Goal: Transaction & Acquisition: Subscribe to service/newsletter

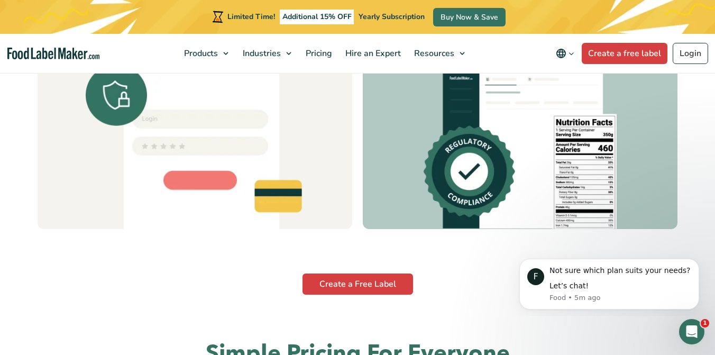
scroll to position [3282, 0]
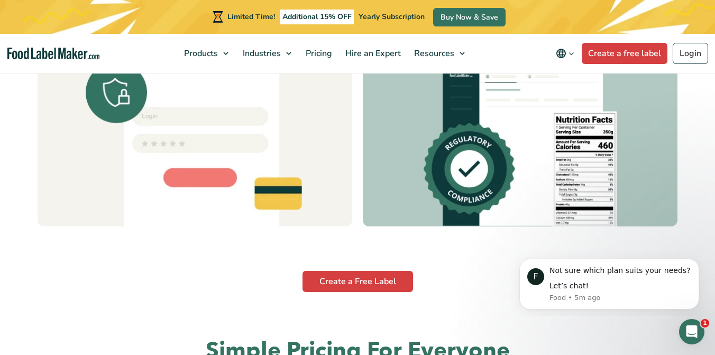
click at [568, 155] on img at bounding box center [519, 141] width 193 height 169
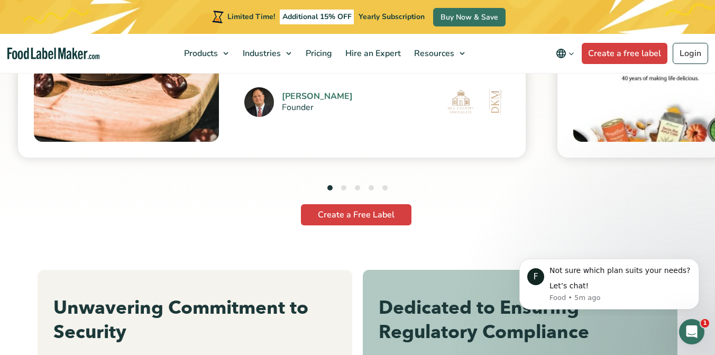
scroll to position [2883, 0]
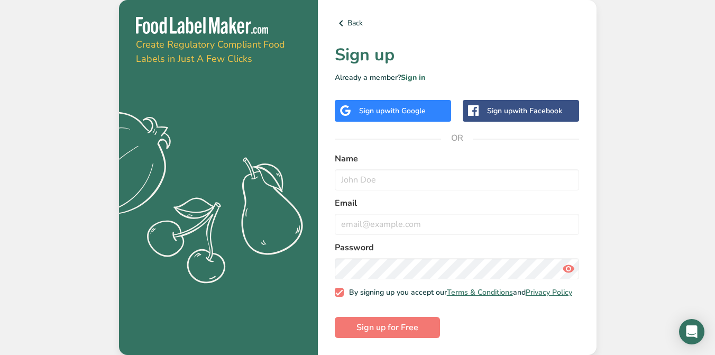
scroll to position [3, 0]
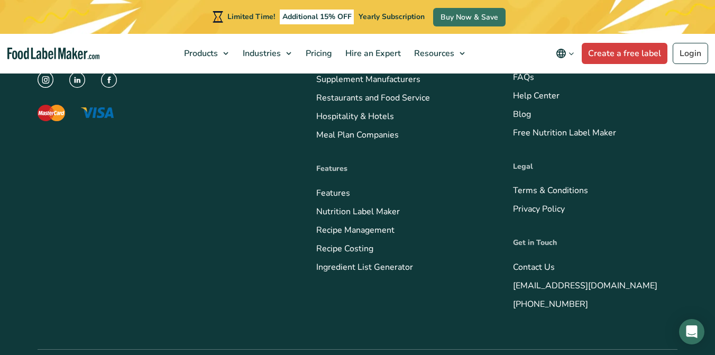
scroll to position [3677, 0]
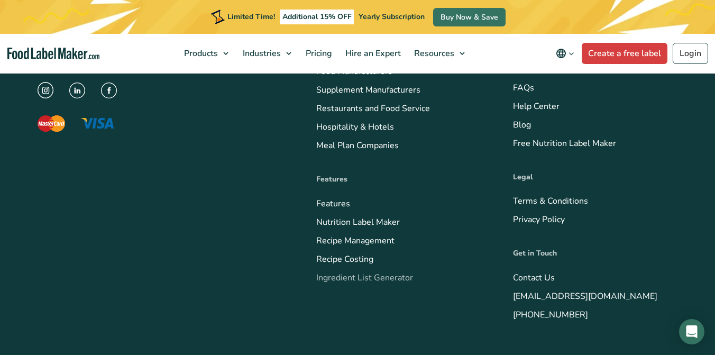
click at [327, 272] on link "Ingredient List Generator" at bounding box center [364, 278] width 97 height 12
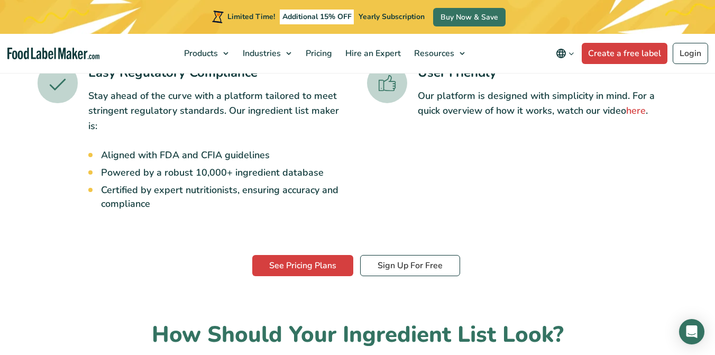
scroll to position [397, 0]
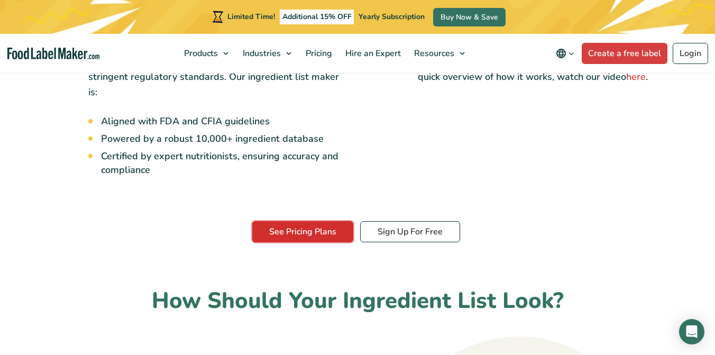
click at [326, 221] on link "See Pricing Plans" at bounding box center [302, 231] width 101 height 21
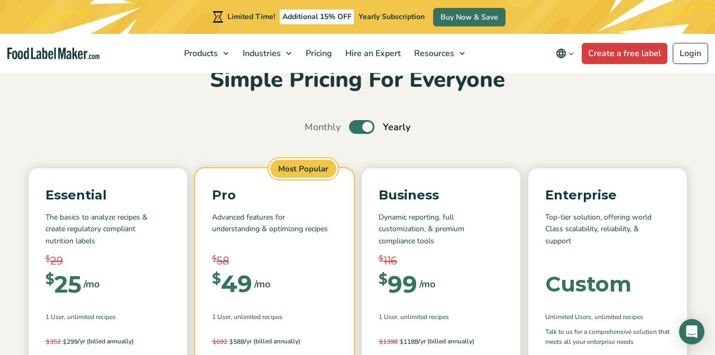
scroll to position [60, 0]
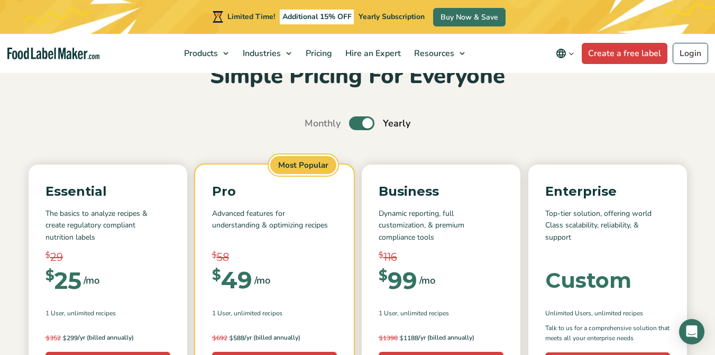
click at [364, 124] on label "Toggle" at bounding box center [361, 123] width 25 height 14
click at [314, 124] on input "Toggle" at bounding box center [310, 123] width 7 height 7
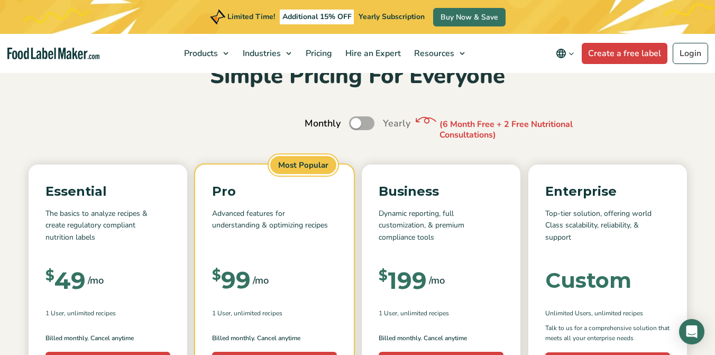
click at [364, 124] on label "Toggle" at bounding box center [361, 123] width 25 height 14
click at [314, 124] on input "Toggle" at bounding box center [310, 123] width 7 height 7
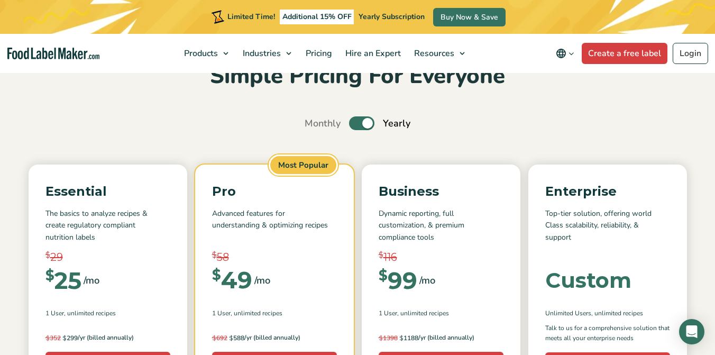
click at [364, 124] on label "Toggle" at bounding box center [361, 123] width 25 height 14
click at [314, 124] on input "Toggle" at bounding box center [310, 123] width 7 height 7
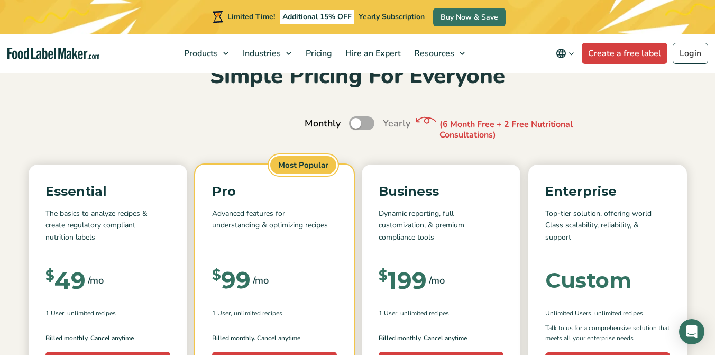
click at [357, 125] on label "Toggle" at bounding box center [361, 123] width 25 height 14
click at [314, 125] on input "Toggle" at bounding box center [310, 123] width 7 height 7
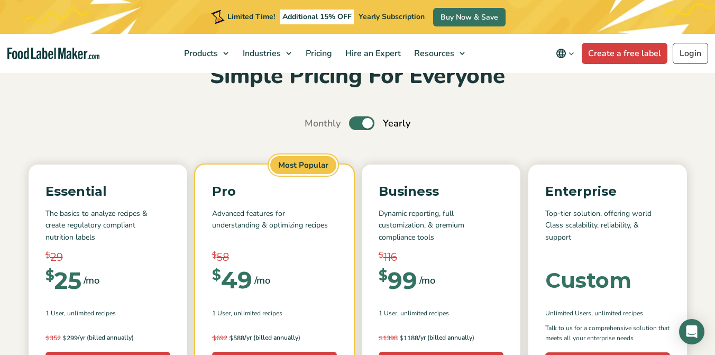
click at [357, 125] on label "Toggle" at bounding box center [361, 123] width 25 height 14
click at [314, 125] on input "Toggle" at bounding box center [310, 123] width 7 height 7
checkbox input "false"
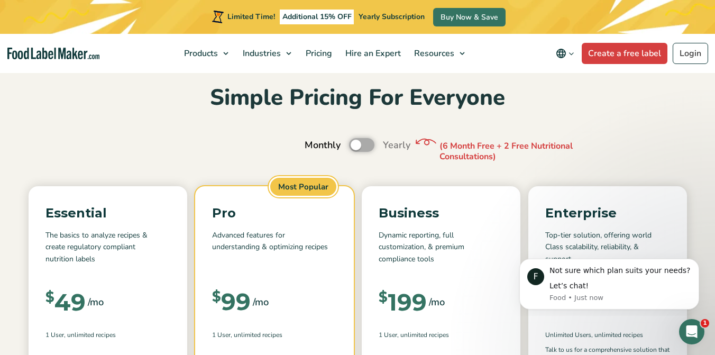
scroll to position [0, 0]
